Goal: Task Accomplishment & Management: Manage account settings

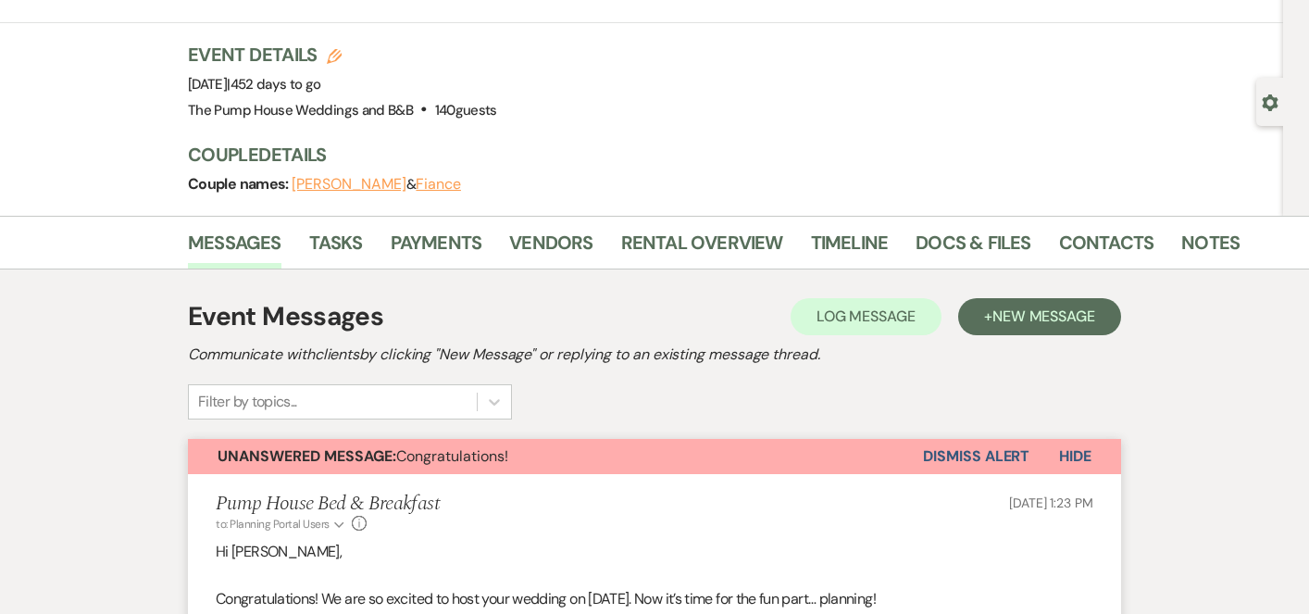
click at [52, 123] on div "Previous [PERSON_NAME] & [PERSON_NAME]'s Wedding Edit Bookmark Gear Settings Ev…" at bounding box center [641, 87] width 1283 height 257
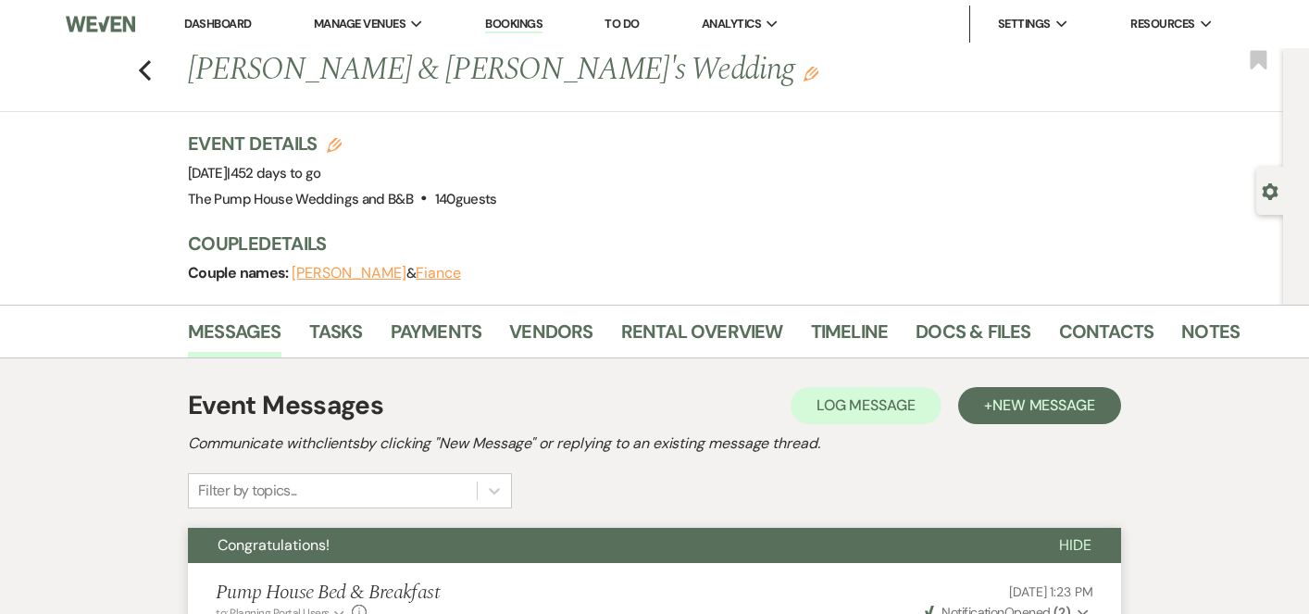
click at [232, 21] on link "Dashboard" at bounding box center [217, 24] width 67 height 16
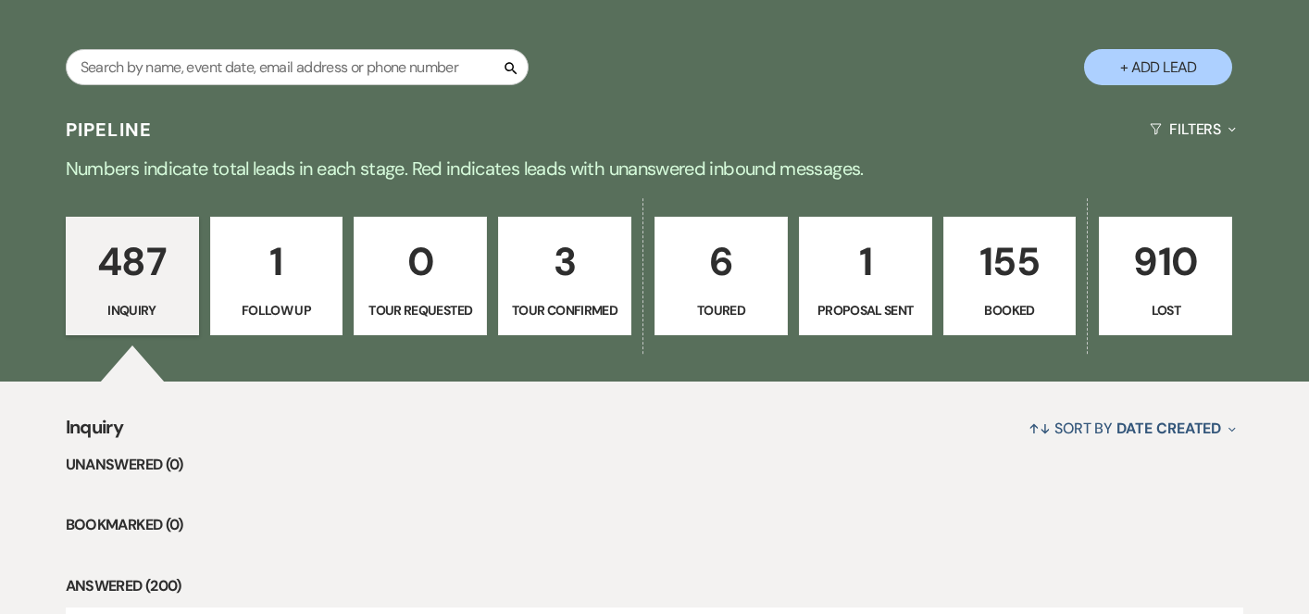
scroll to position [377, 0]
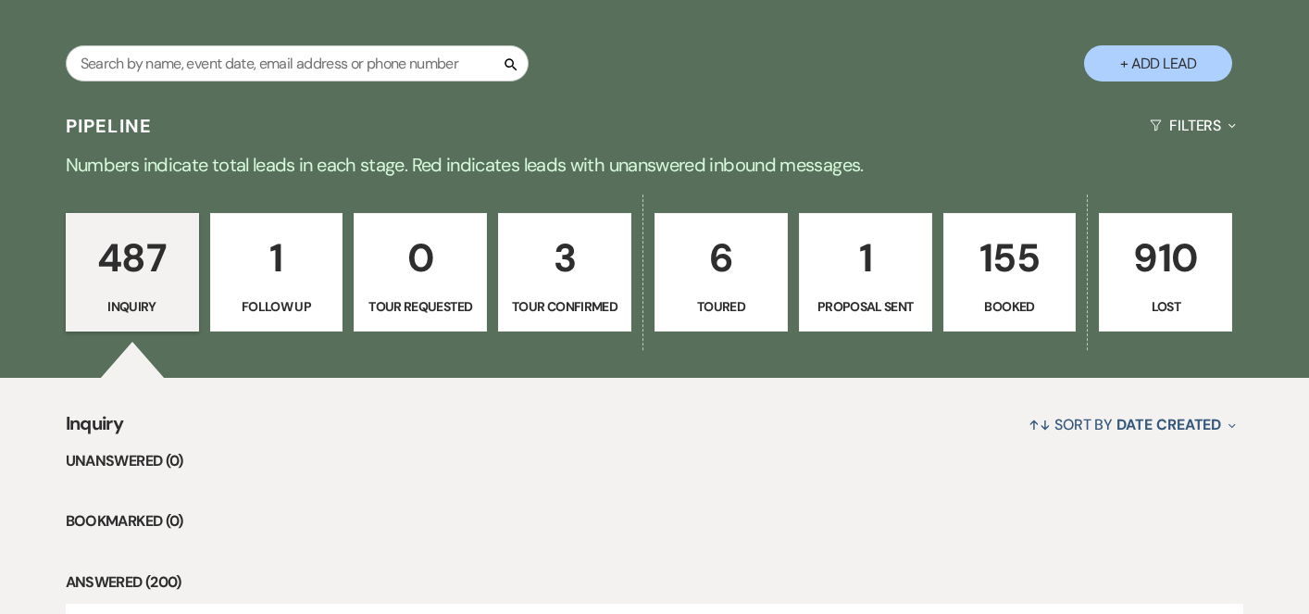
click at [1019, 218] on link "155 Booked" at bounding box center [1010, 272] width 133 height 119
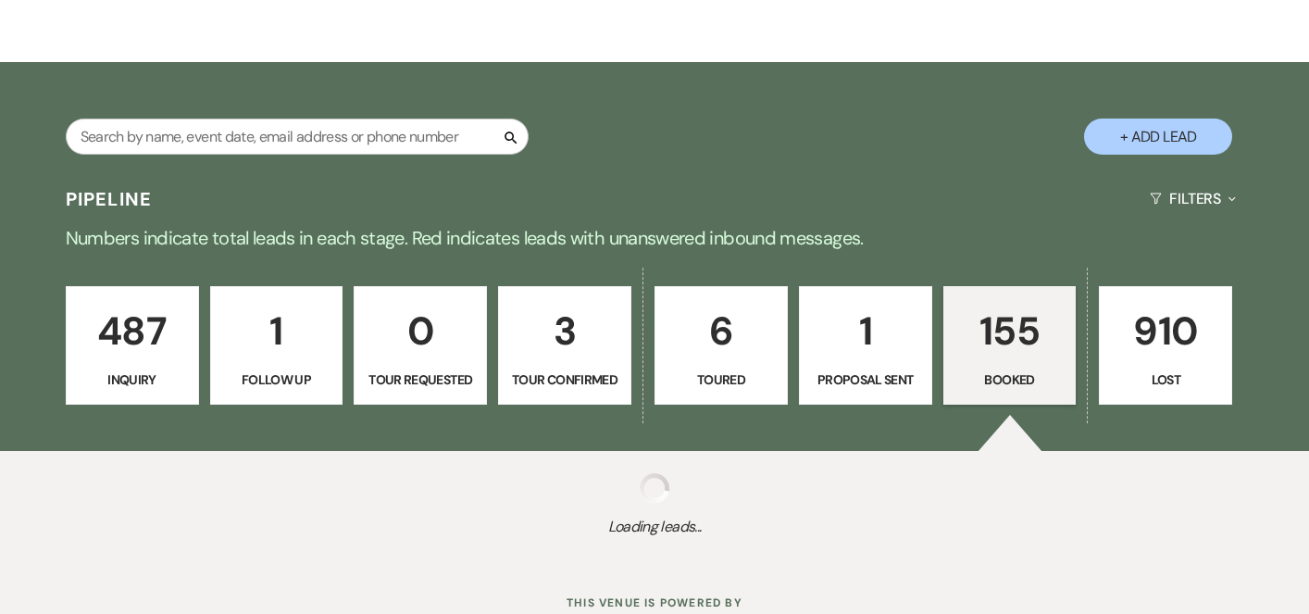
scroll to position [300, 0]
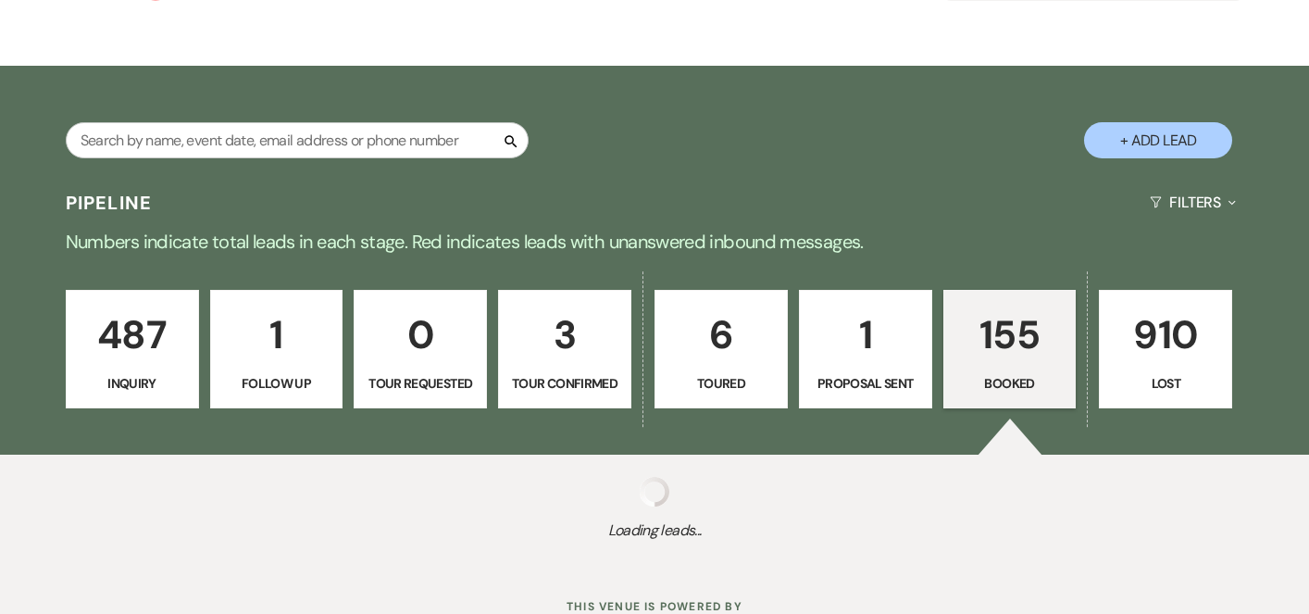
select select "7"
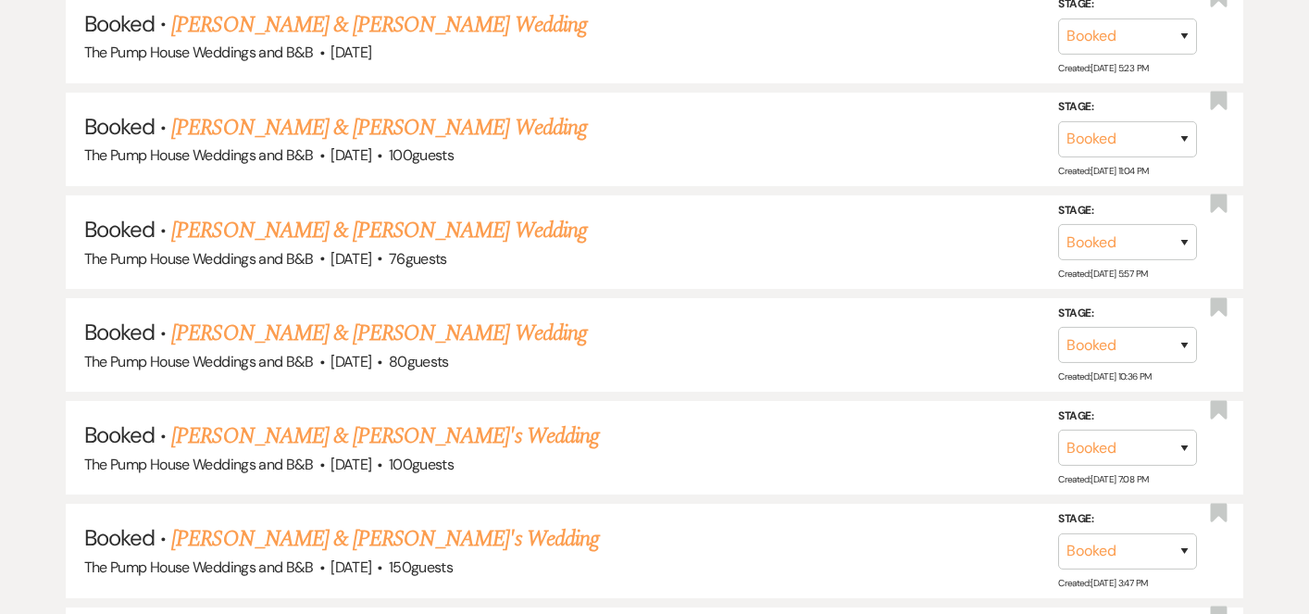
scroll to position [3669, 0]
